Goal: Transaction & Acquisition: Purchase product/service

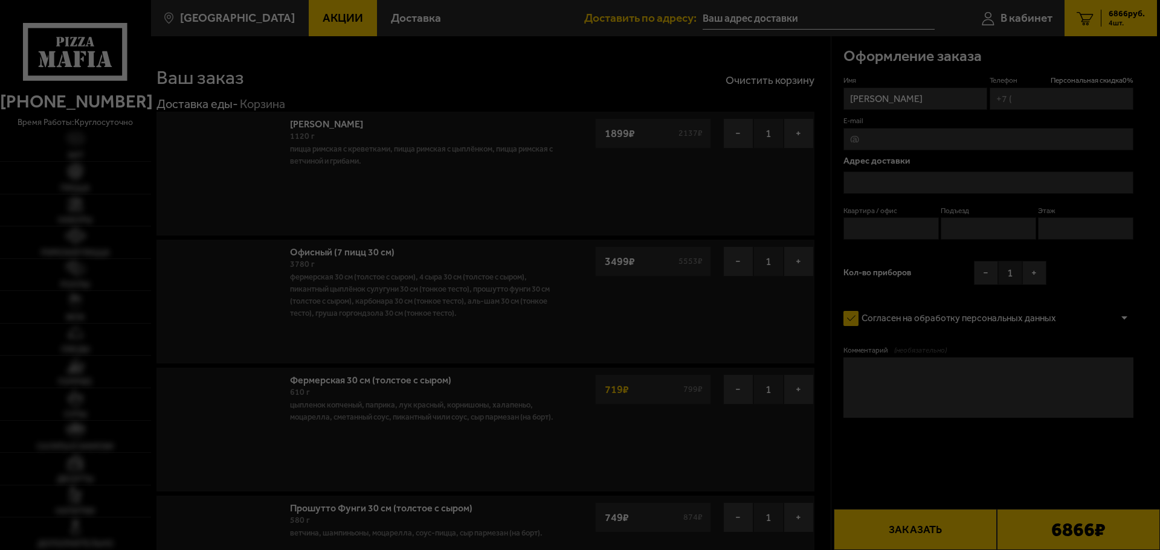
type input "[PHONE_NUMBER]"
type input "[STREET_ADDRESS][PERSON_NAME]"
type input "34"
type input "1"
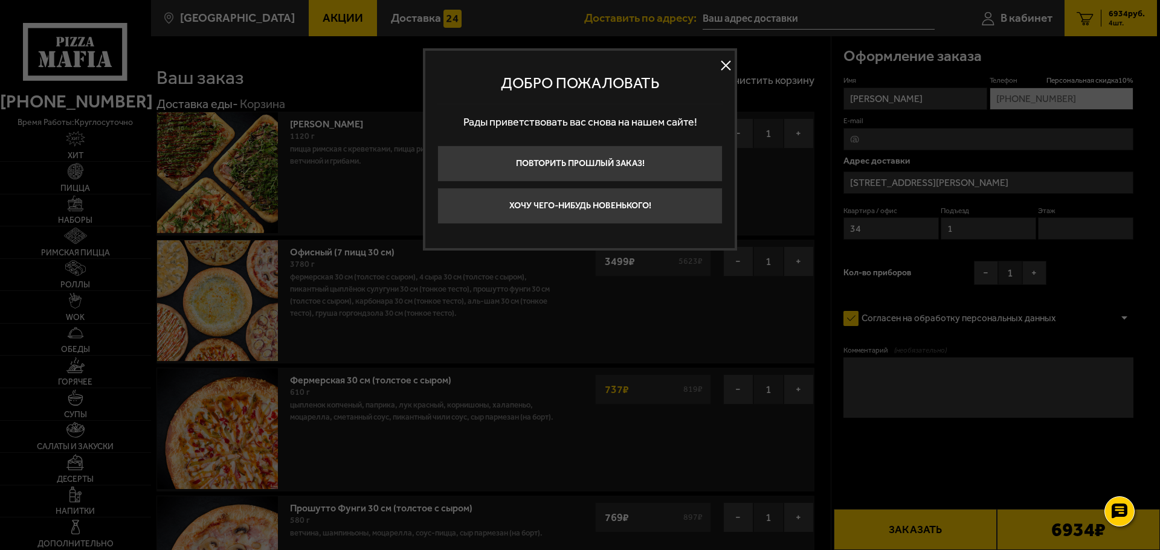
click at [725, 65] on button at bounding box center [726, 66] width 18 height 18
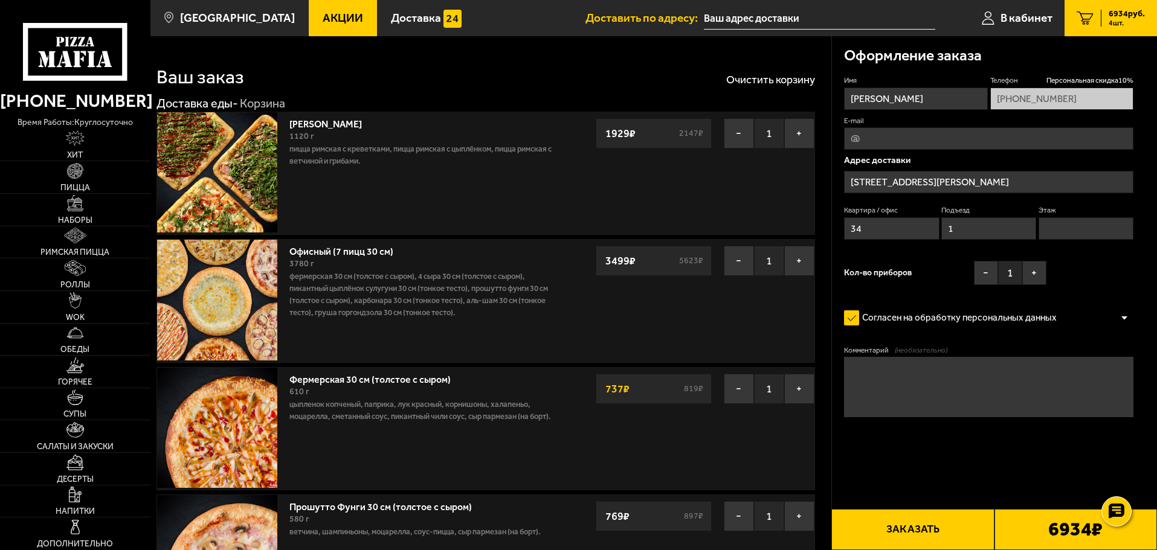
click at [329, 14] on span "Акции" at bounding box center [343, 17] width 40 height 11
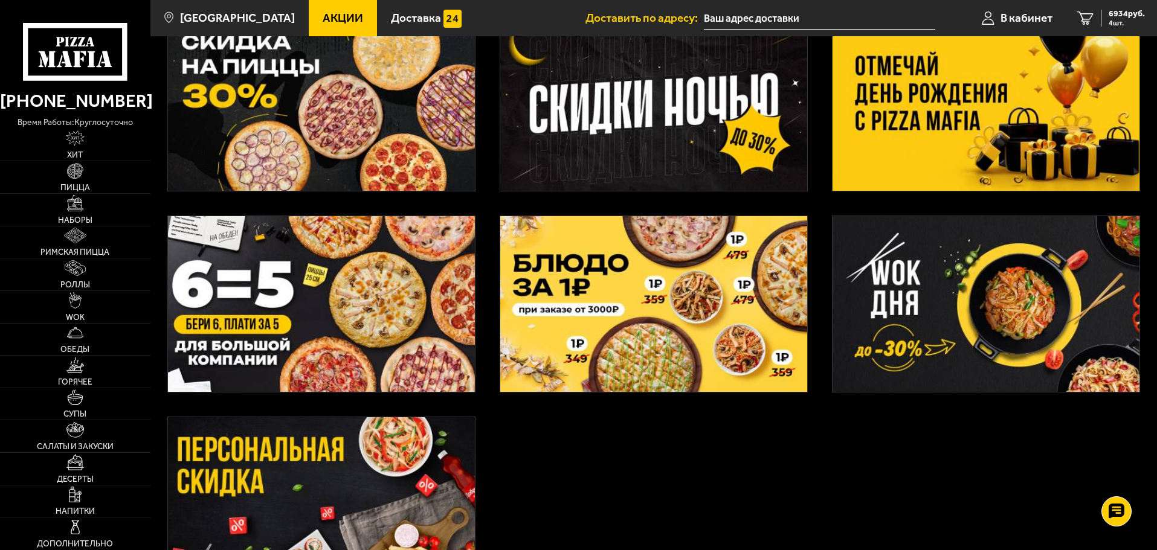
scroll to position [302, 0]
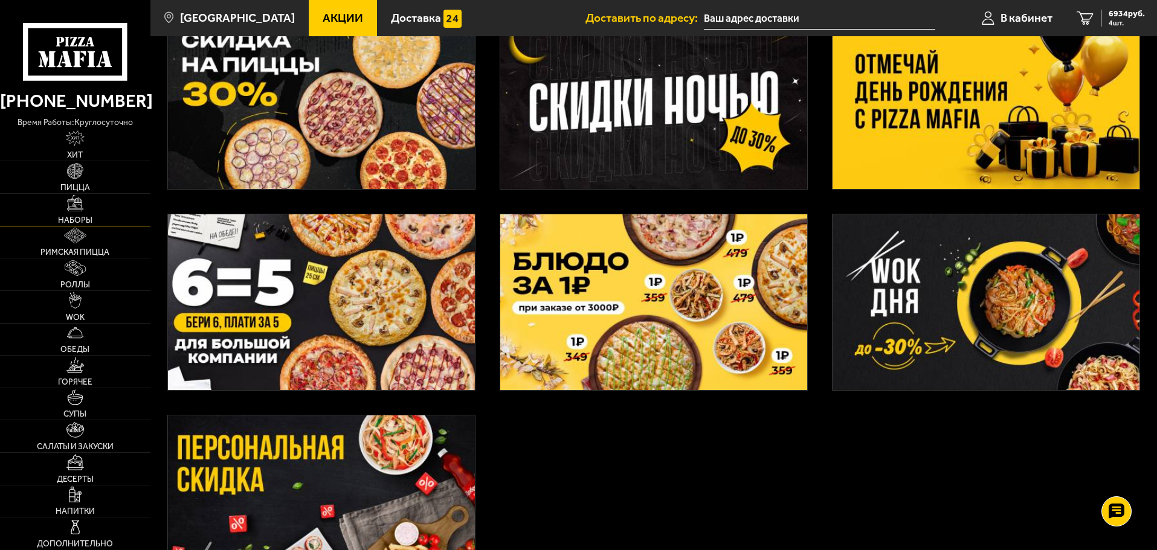
click at [71, 208] on img at bounding box center [75, 203] width 16 height 16
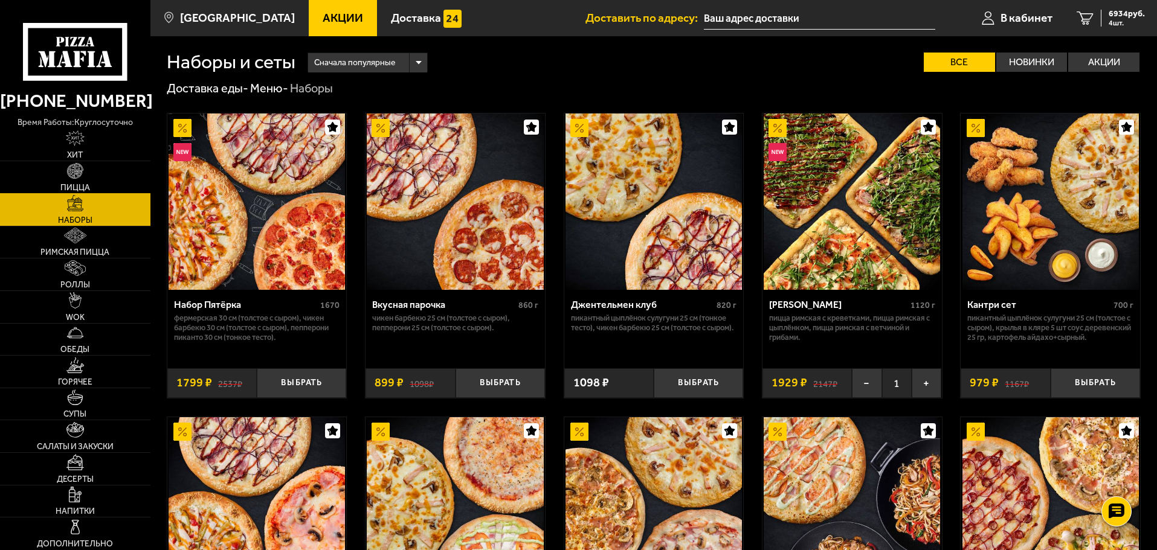
click at [73, 176] on img at bounding box center [75, 171] width 16 height 16
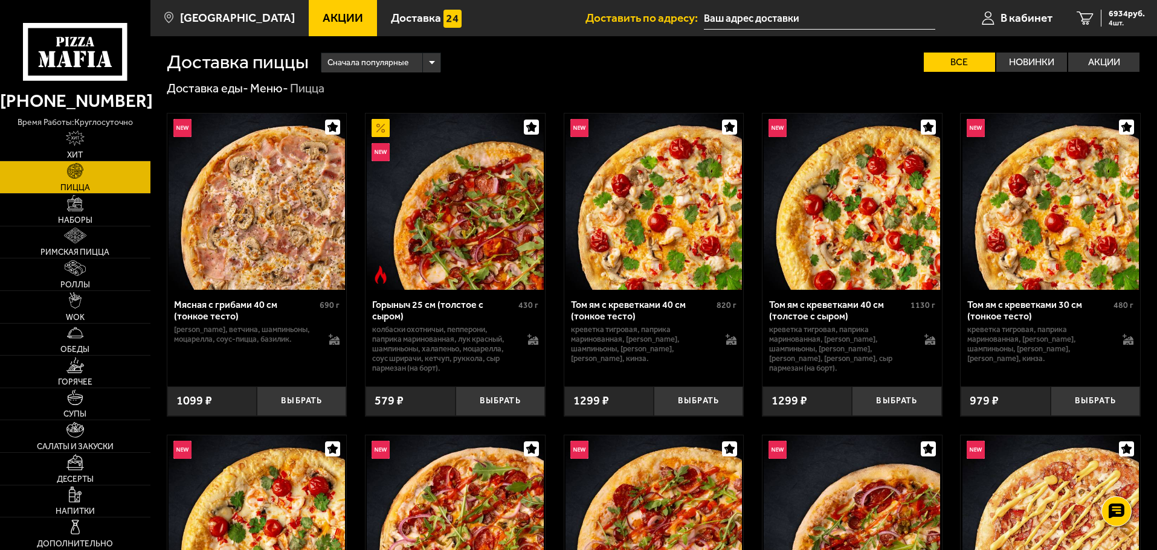
scroll to position [302, 0]
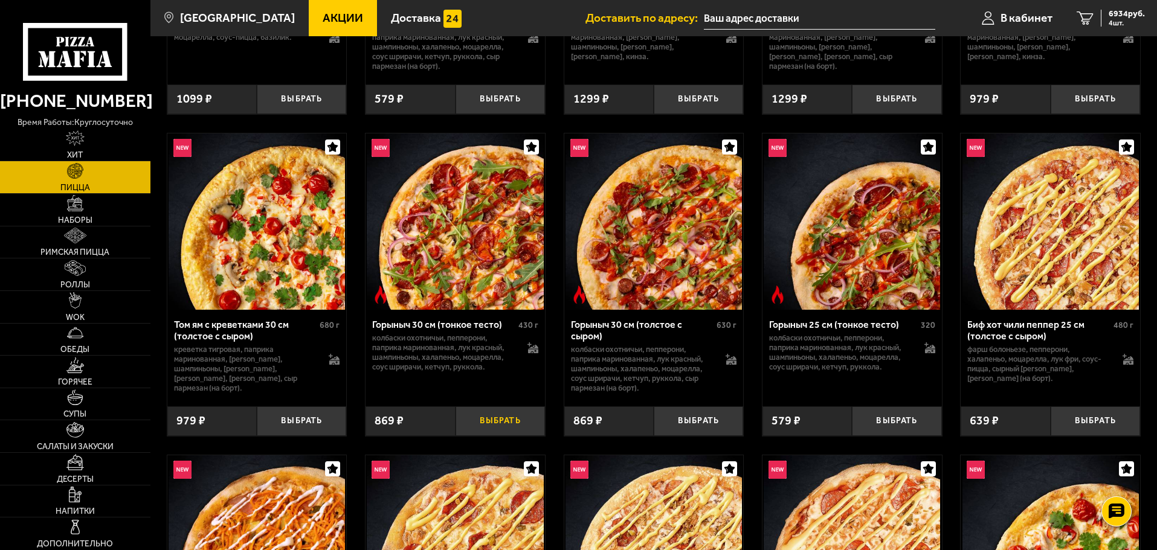
click at [498, 417] on button "Выбрать" at bounding box center [500, 422] width 89 height 30
click at [461, 424] on button "−" at bounding box center [471, 422] width 30 height 30
click at [708, 421] on button "Выбрать" at bounding box center [698, 422] width 89 height 30
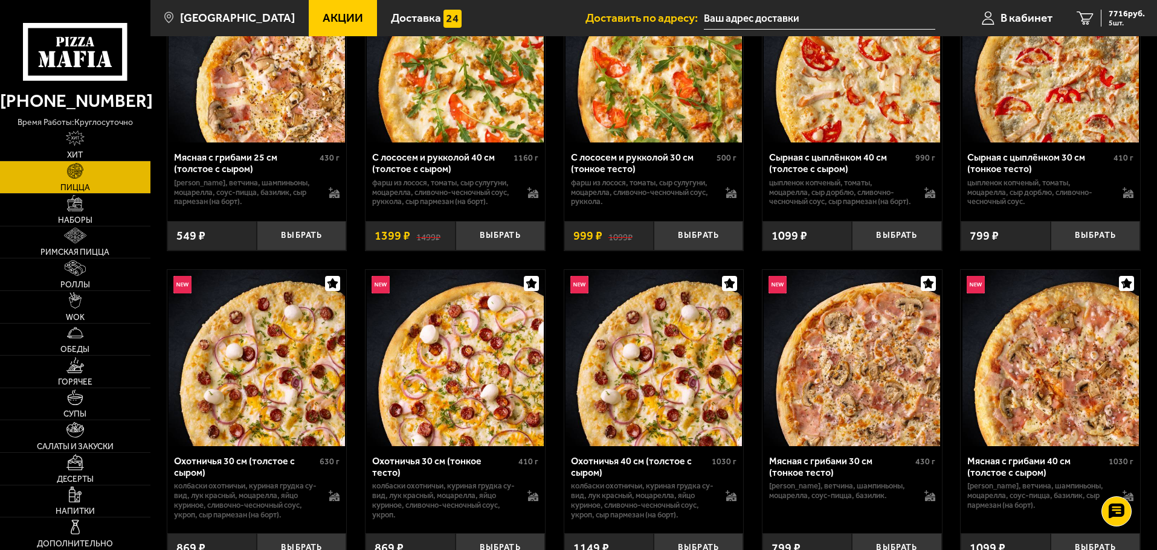
scroll to position [2598, 0]
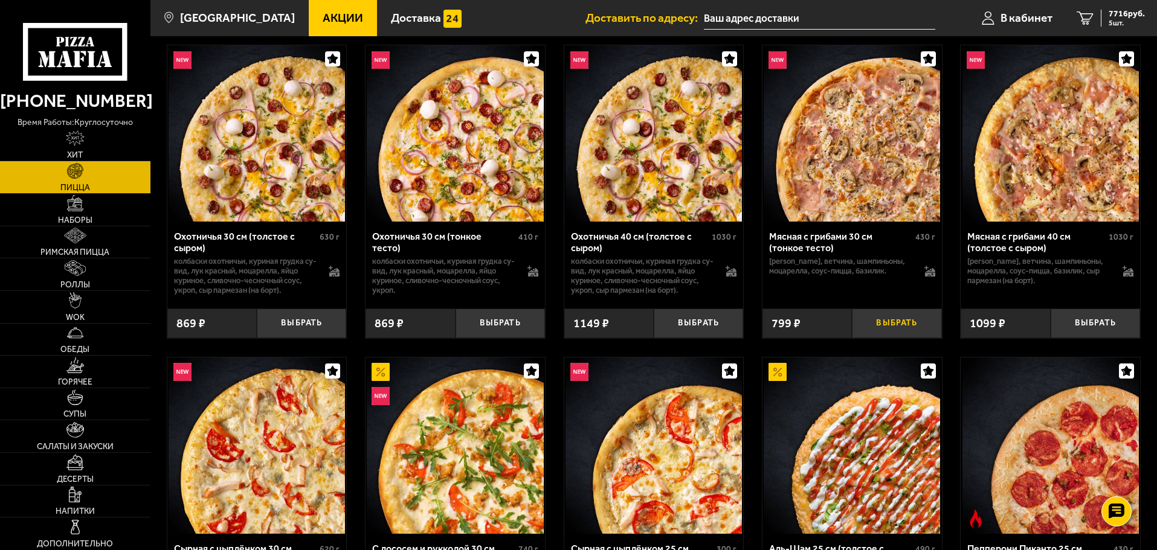
click at [898, 335] on button "Выбрать" at bounding box center [896, 324] width 89 height 30
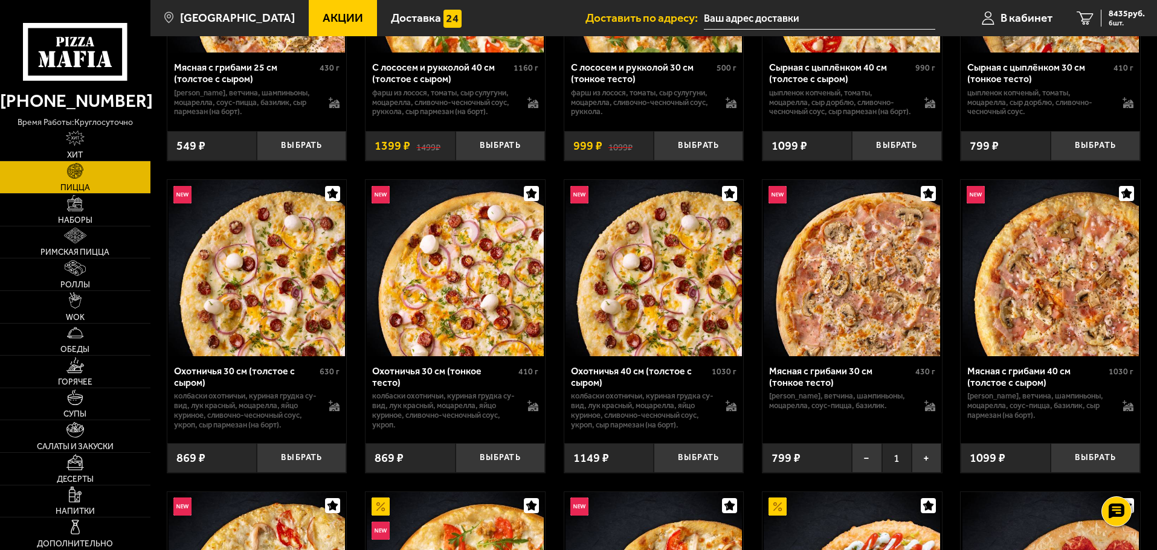
scroll to position [2296, 0]
